Goal: Browse casually

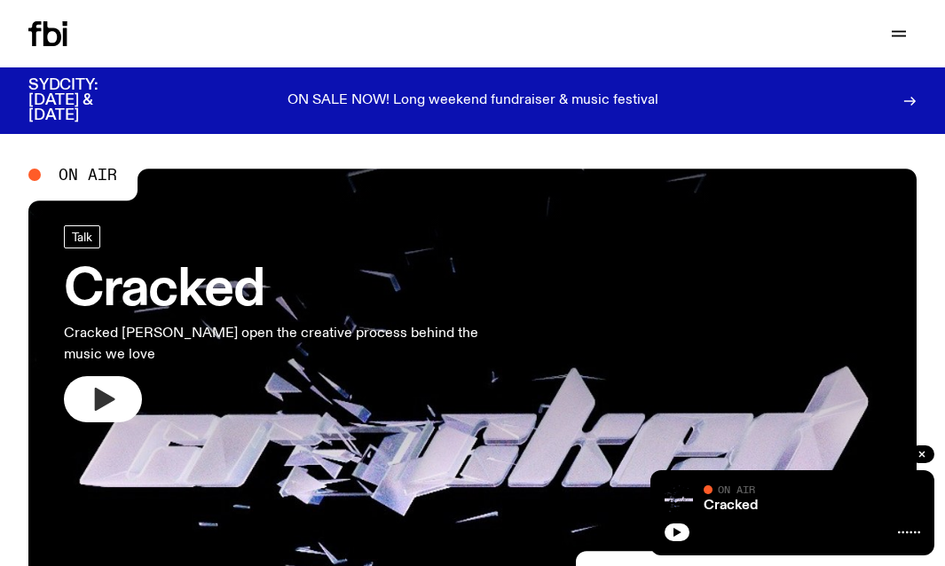
drag, startPoint x: 126, startPoint y: 375, endPoint x: 117, endPoint y: 373, distance: 9.3
click at [124, 376] on button "button" at bounding box center [103, 399] width 78 height 46
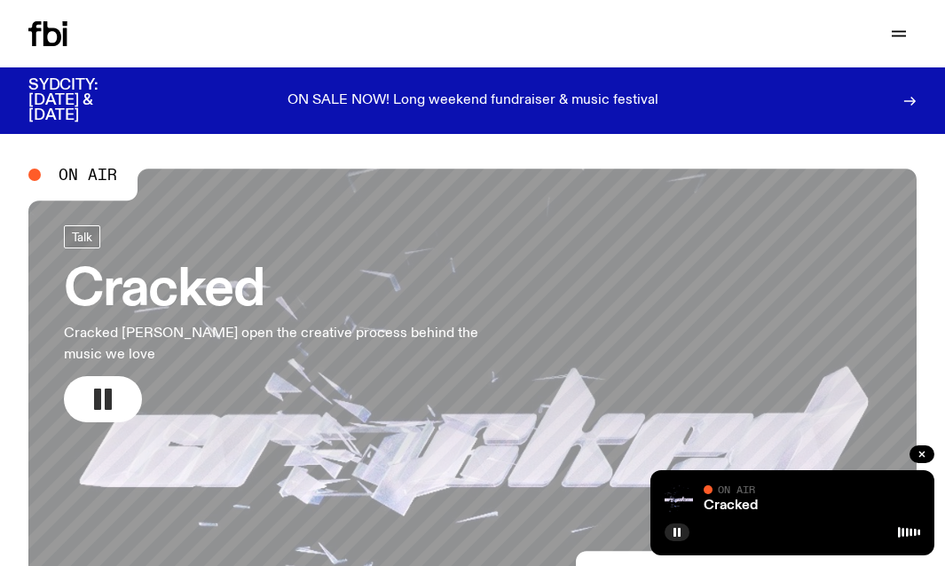
click at [104, 385] on icon "button" at bounding box center [103, 399] width 28 height 28
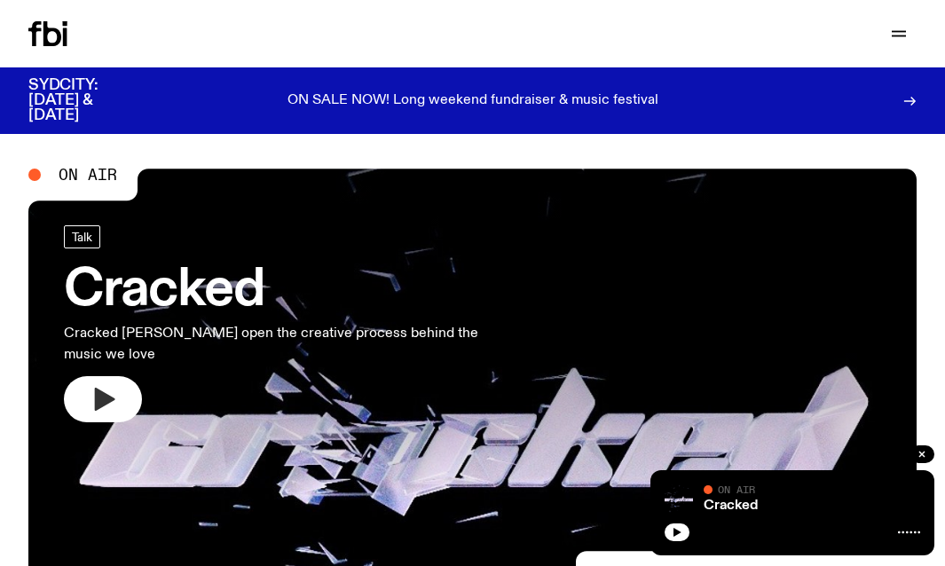
click at [120, 376] on button "button" at bounding box center [103, 399] width 78 height 46
click at [84, 377] on button "button" at bounding box center [103, 399] width 78 height 46
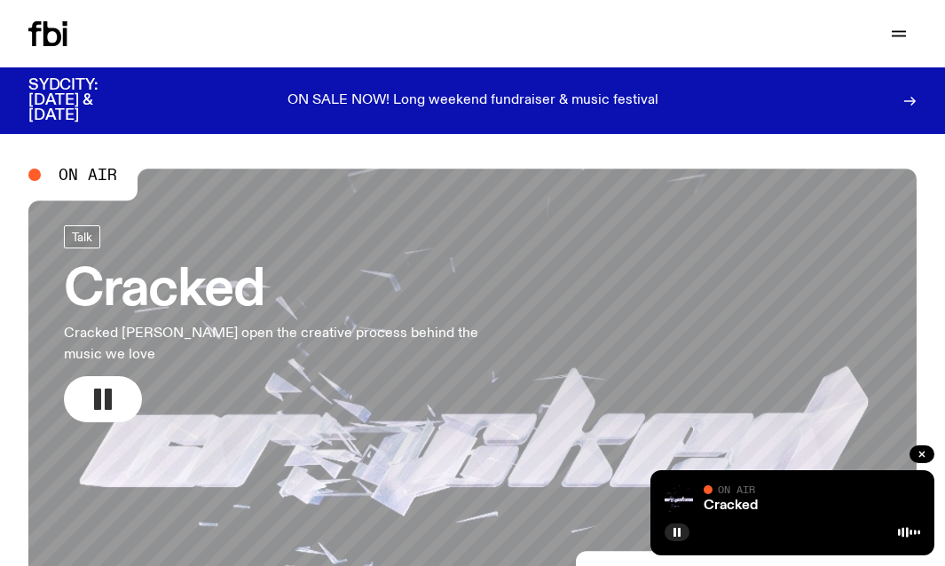
click at [117, 380] on button "button" at bounding box center [103, 399] width 78 height 46
